Goal: Information Seeking & Learning: Learn about a topic

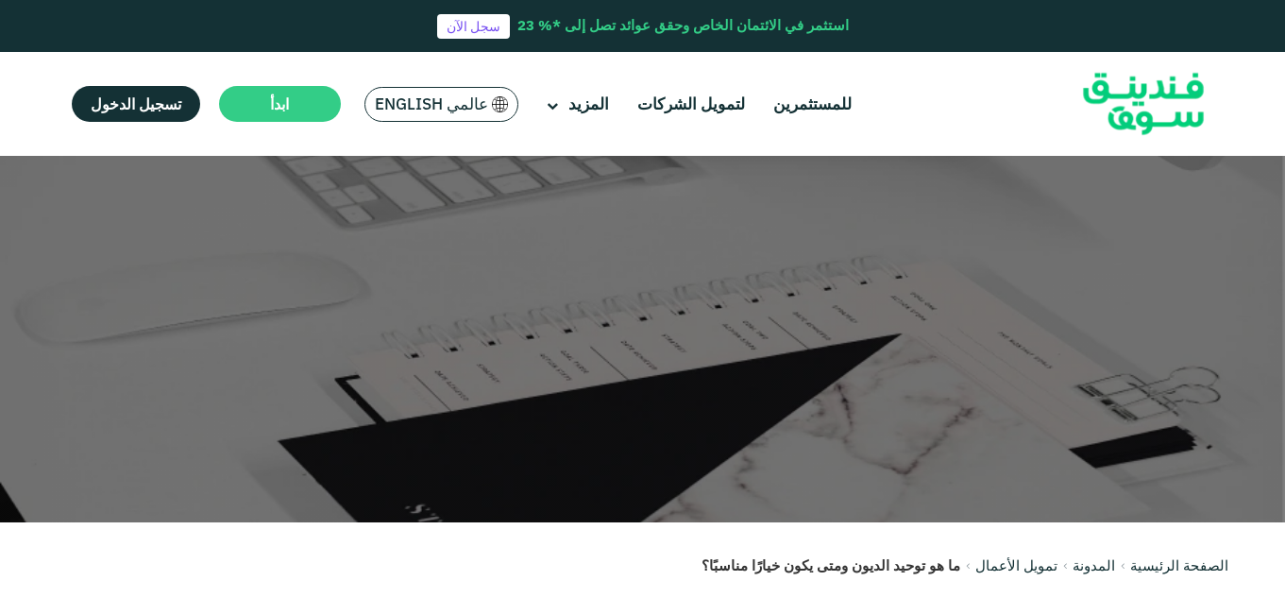
scroll to position [8, 0]
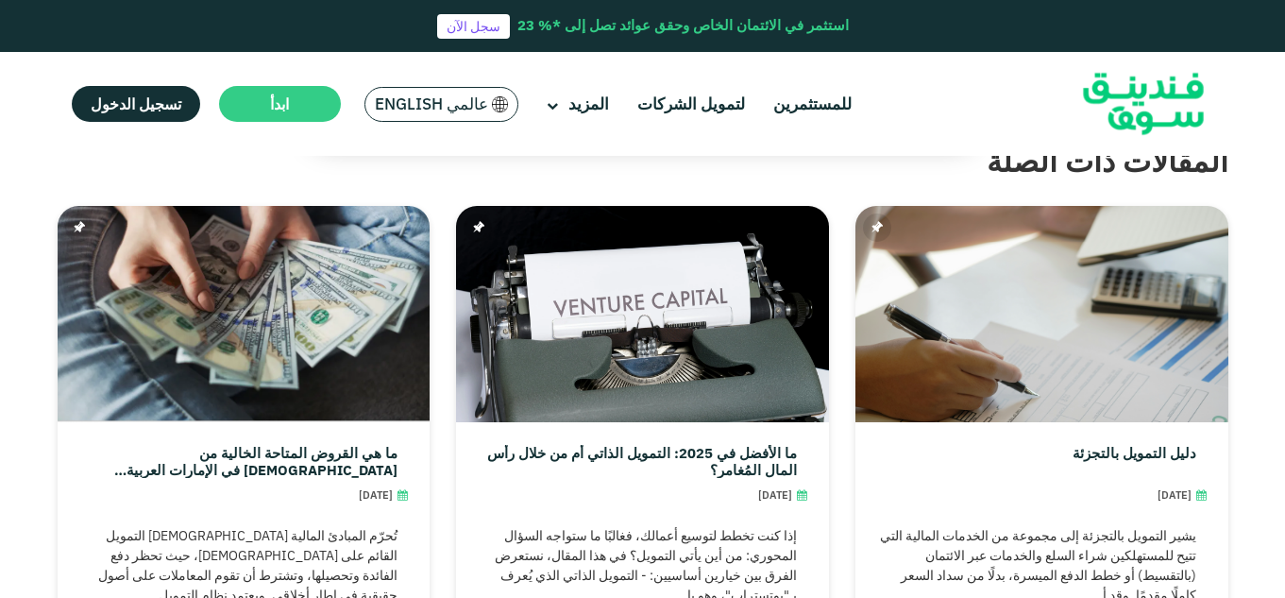
scroll to position [5284, 0]
